Goal: Find specific page/section: Find specific page/section

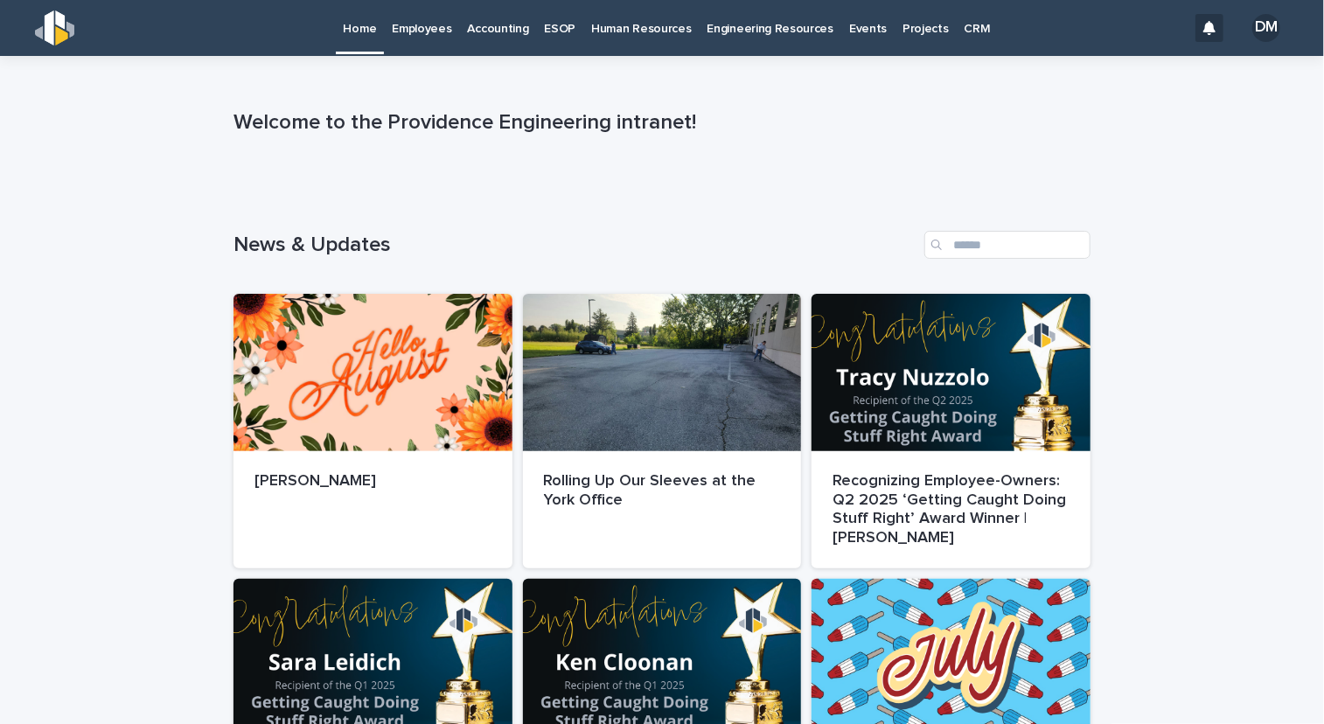
click at [588, 39] on link "Human Resources" at bounding box center [640, 27] width 115 height 54
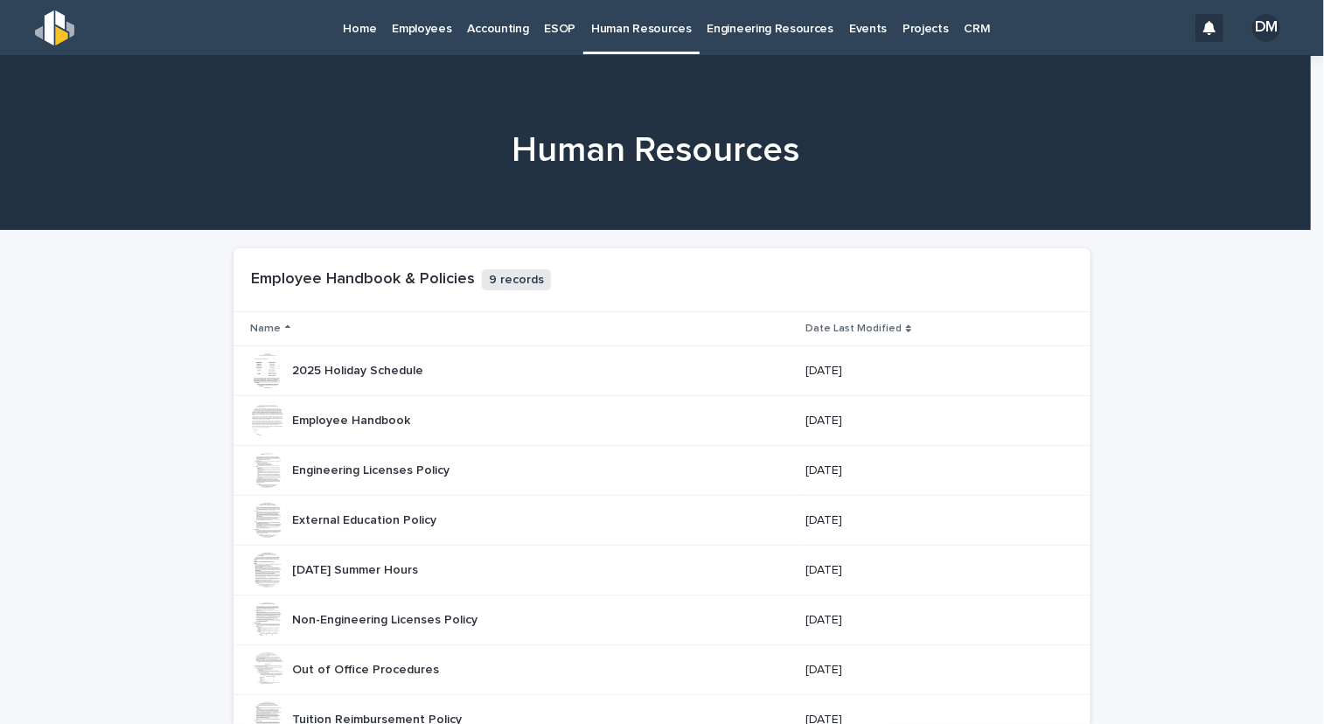
click at [436, 34] on p "Employees" at bounding box center [421, 18] width 59 height 37
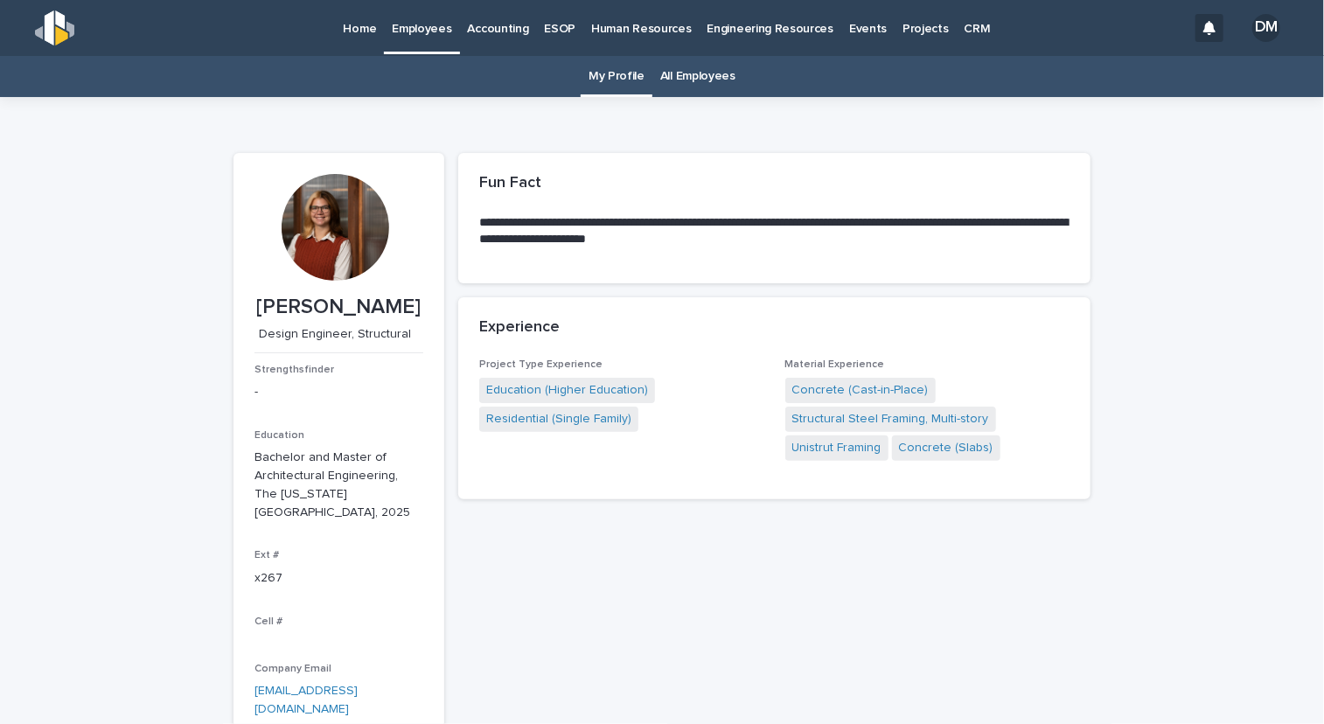
click at [660, 77] on link "All Employees" at bounding box center [697, 76] width 75 height 41
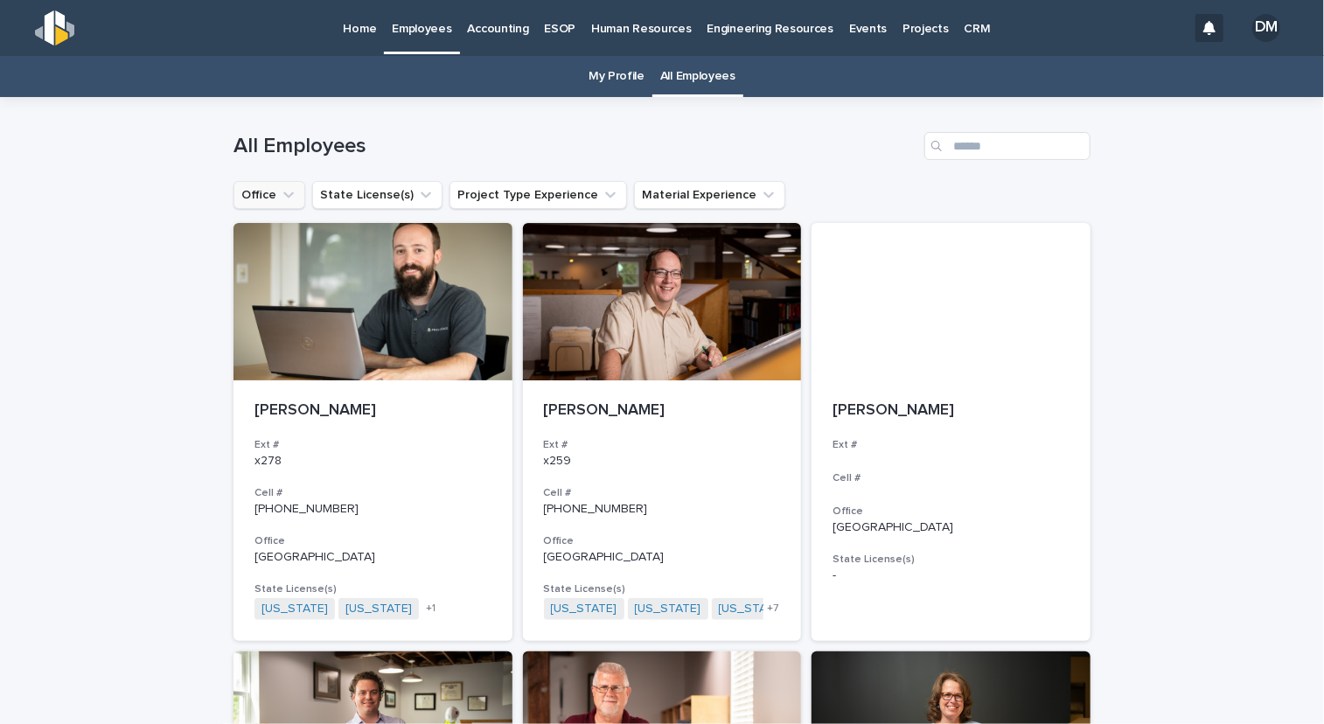
click at [280, 190] on icon "Office" at bounding box center [288, 194] width 17 height 17
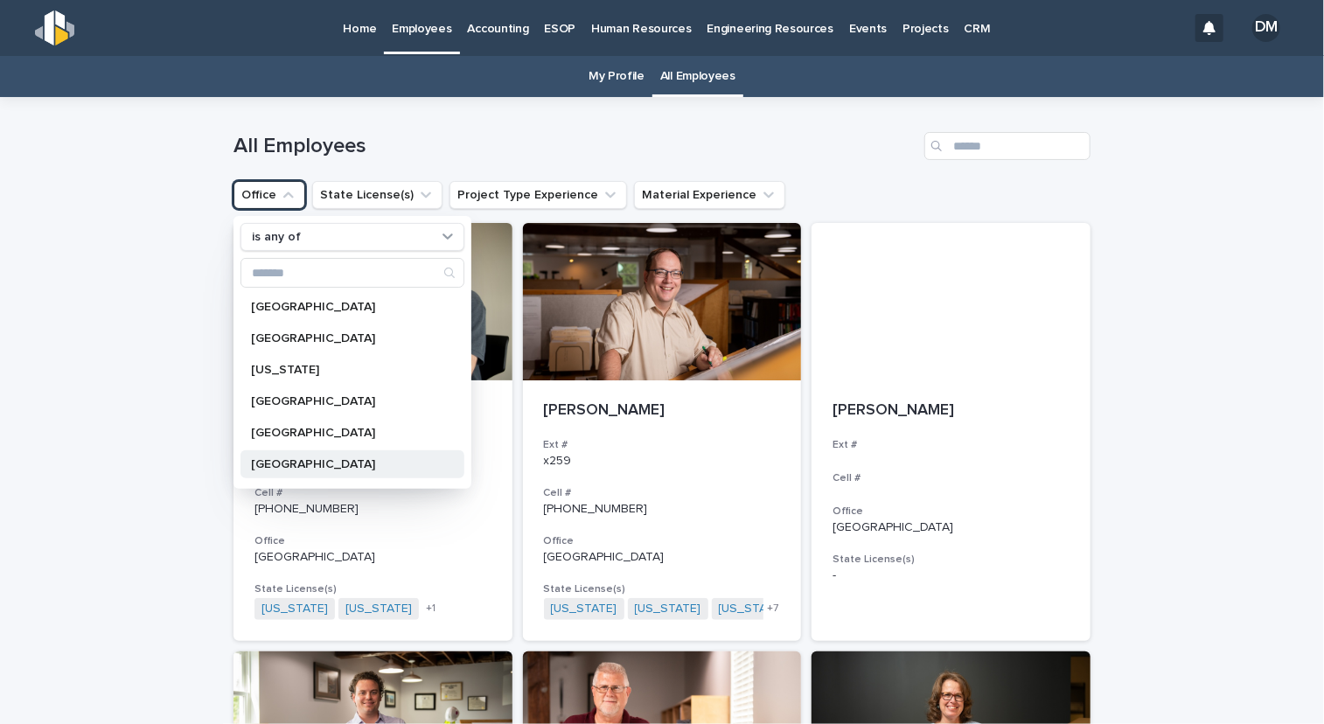
scroll to position [59, 0]
click at [322, 464] on p "[GEOGRAPHIC_DATA]" at bounding box center [343, 468] width 185 height 12
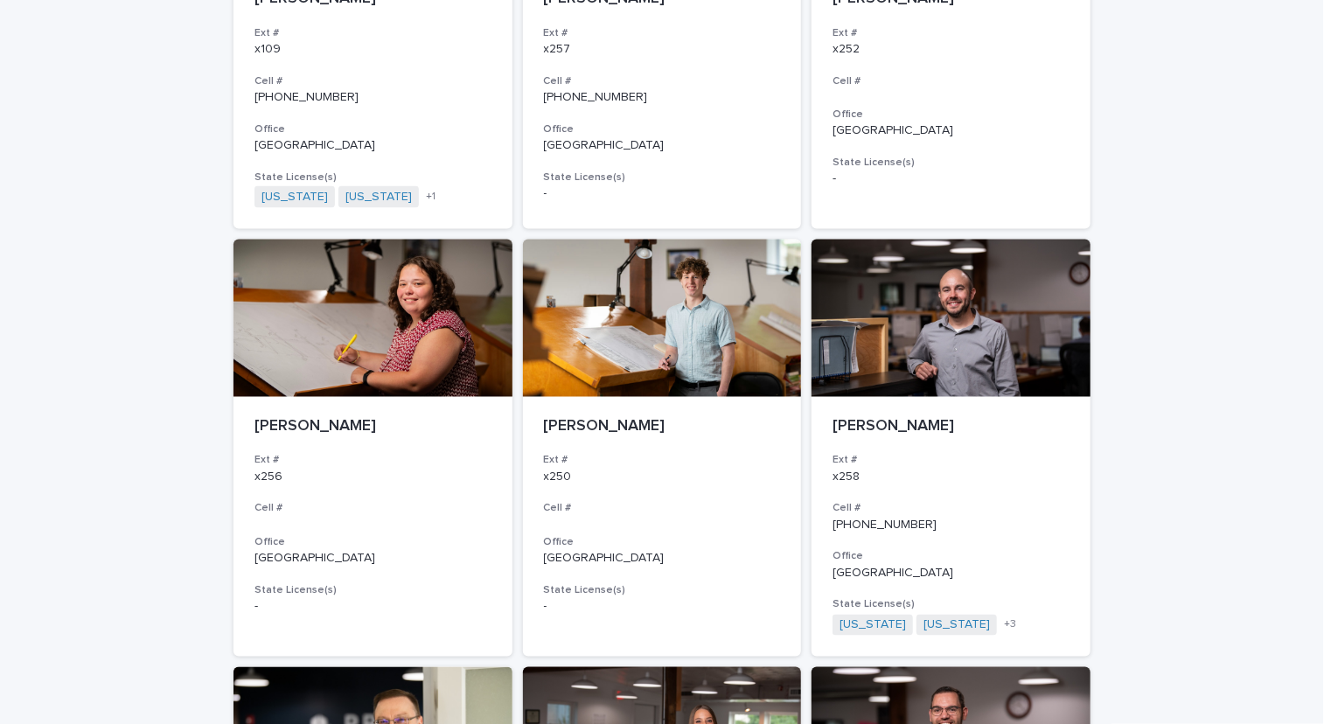
scroll to position [1574, 0]
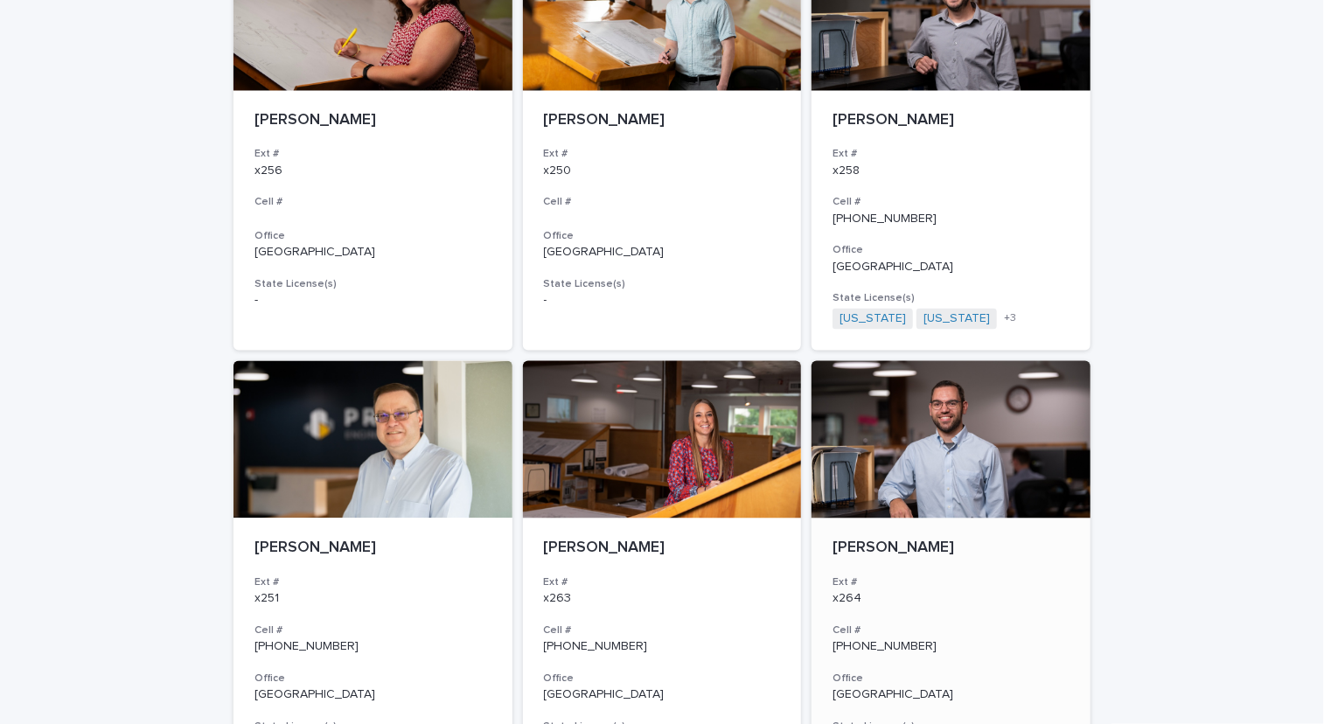
click at [918, 516] on div at bounding box center [950, 439] width 279 height 157
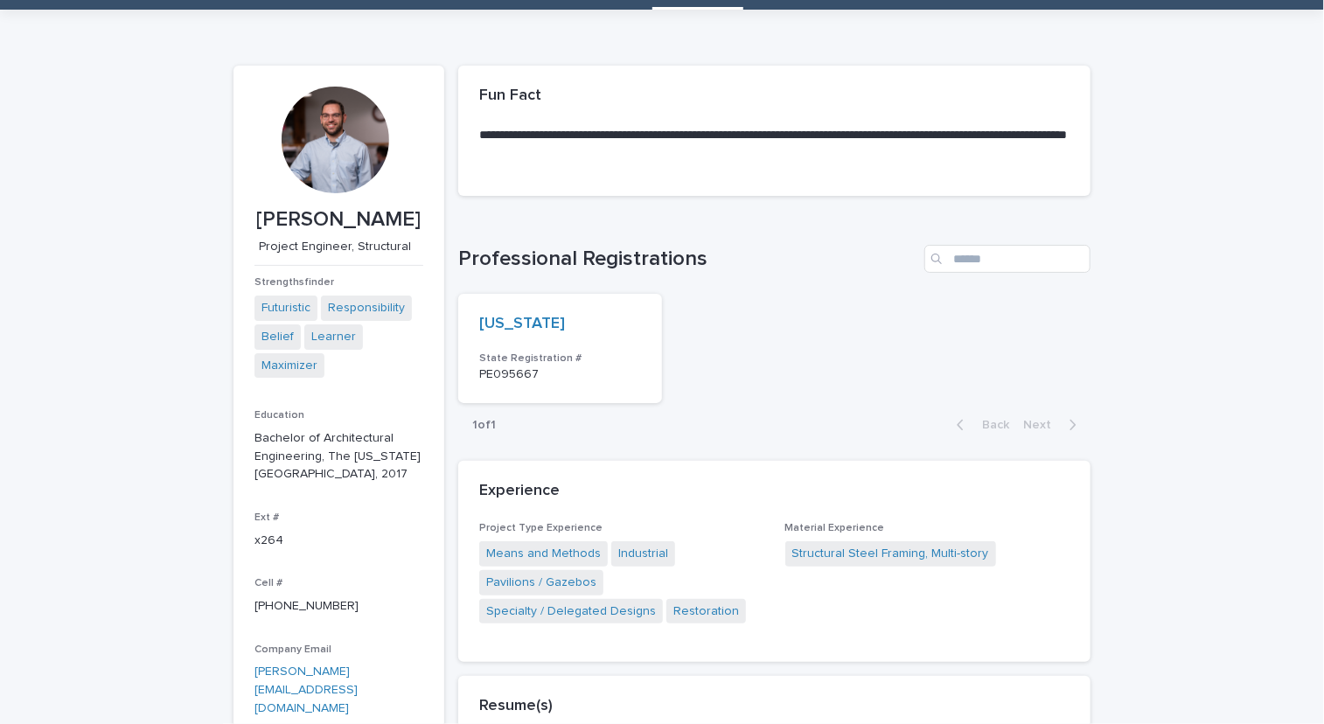
scroll to position [87, 0]
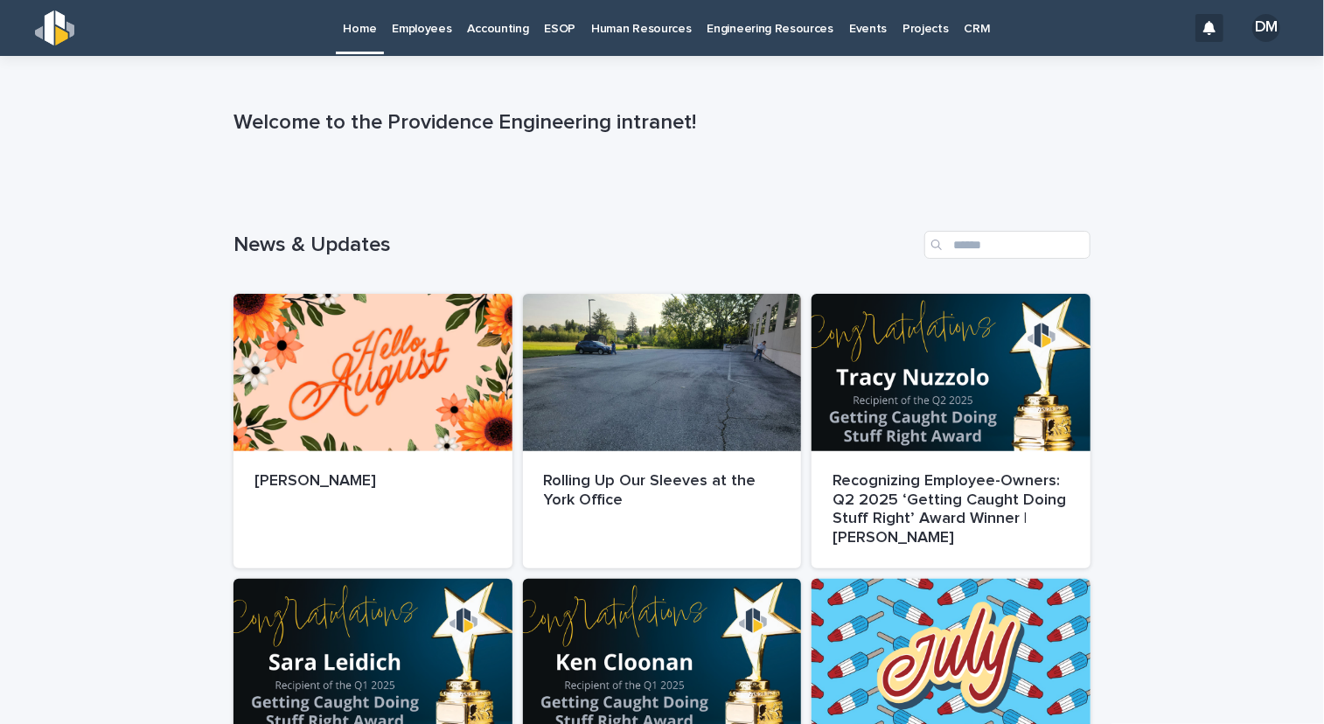
click at [411, 31] on p "Employees" at bounding box center [421, 18] width 59 height 37
